Goal: Find specific page/section: Find specific page/section

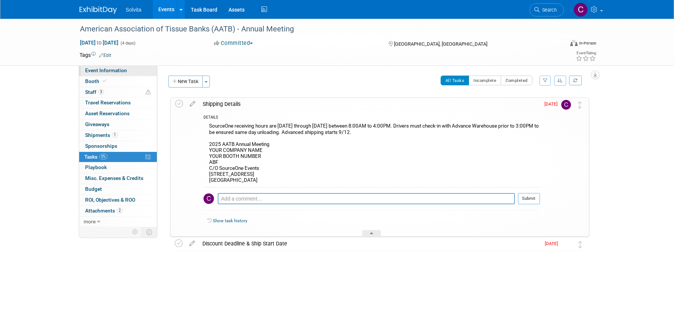
click at [113, 69] on span "Event Information" at bounding box center [106, 70] width 42 height 6
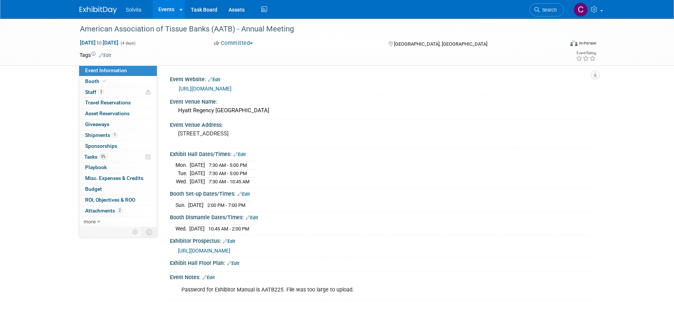
click at [232, 89] on link "https://www.aatb.org/person-meetings-events" at bounding box center [205, 89] width 53 height 6
click at [535, 7] on icon at bounding box center [537, 9] width 5 height 5
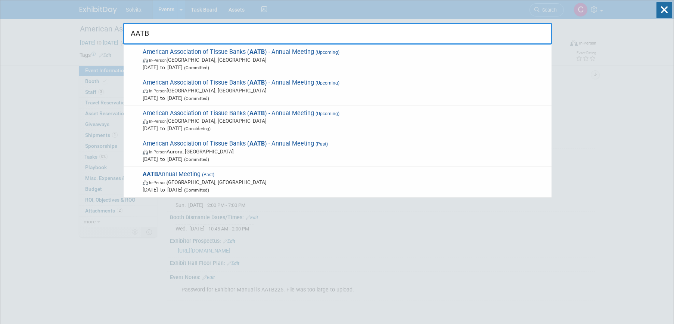
type input "AATB"
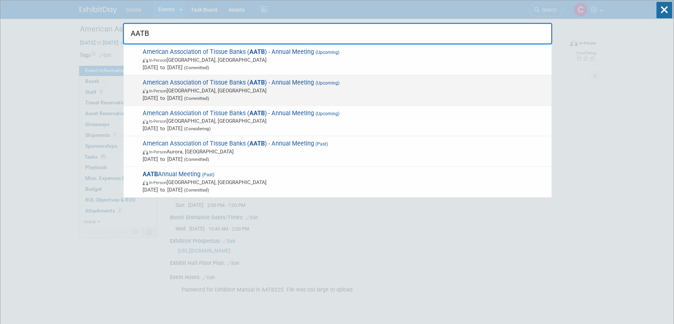
click at [294, 95] on span "Oct 4, 2026 to Oct 7, 2026 (Committed)" at bounding box center [345, 97] width 405 height 7
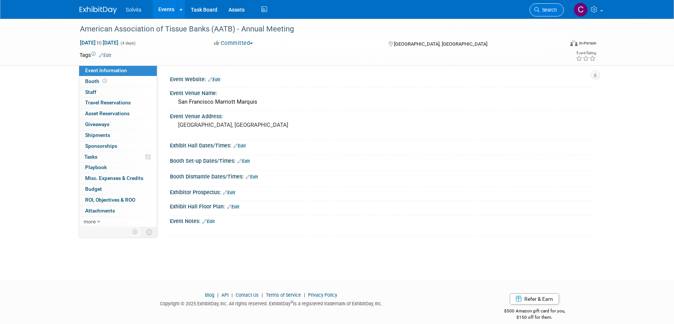
click at [559, 8] on link "Search" at bounding box center [547, 9] width 34 height 13
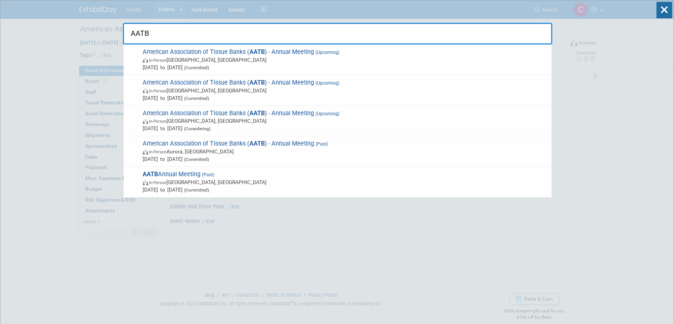
type input "AATB"
